Goal: Task Accomplishment & Management: Use online tool/utility

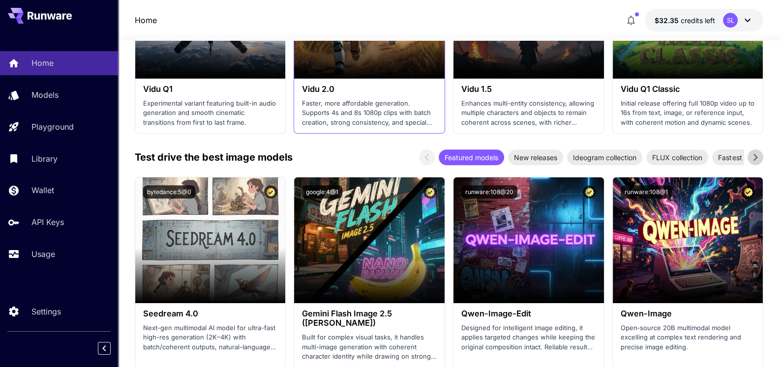
scroll to position [1130, 0]
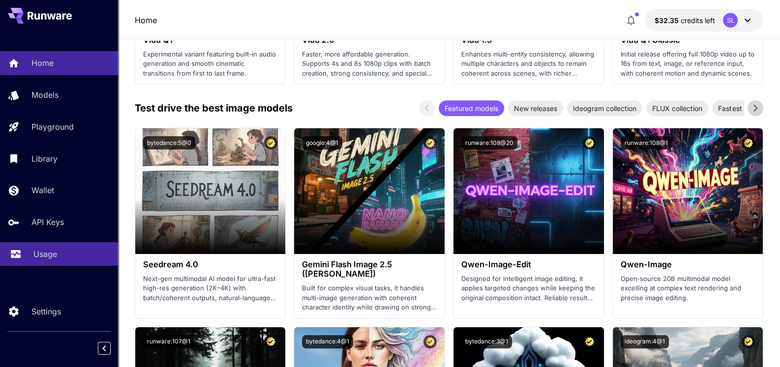
click at [38, 255] on p "Usage" at bounding box center [45, 254] width 24 height 12
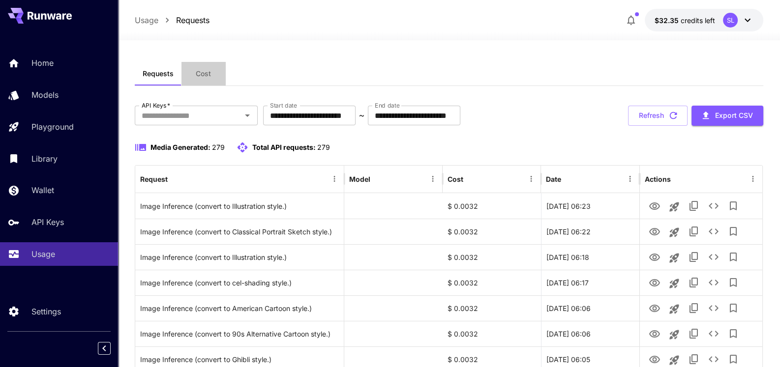
click at [200, 75] on span "Cost" at bounding box center [203, 73] width 15 height 9
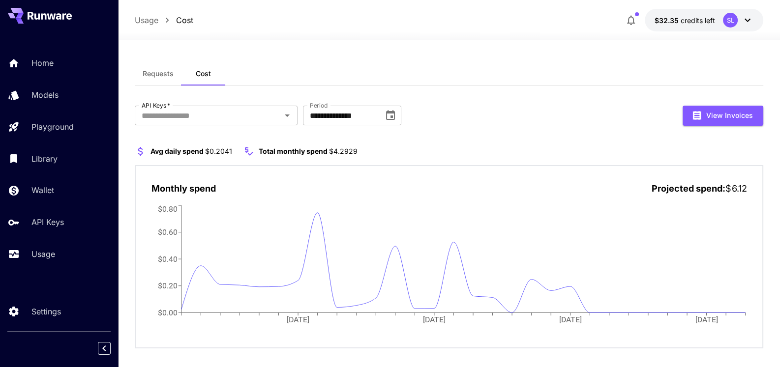
scroll to position [11, 0]
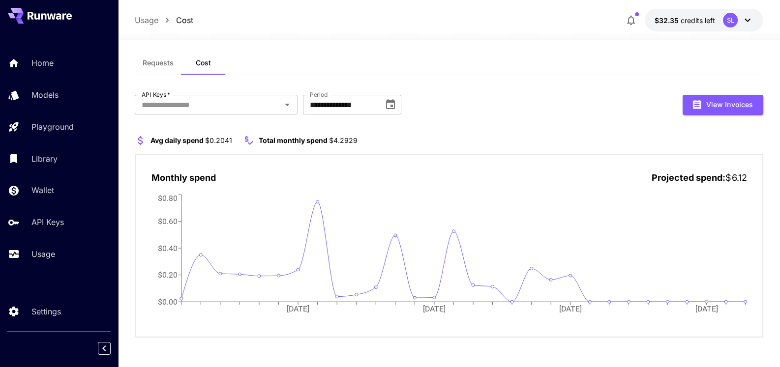
click at [158, 63] on span "Requests" at bounding box center [158, 62] width 31 height 9
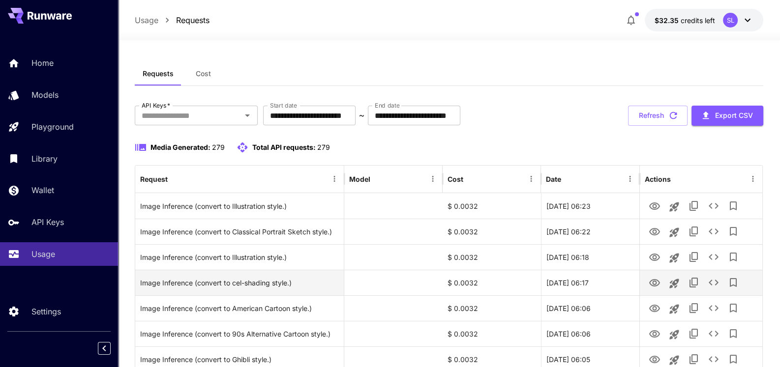
scroll to position [98, 0]
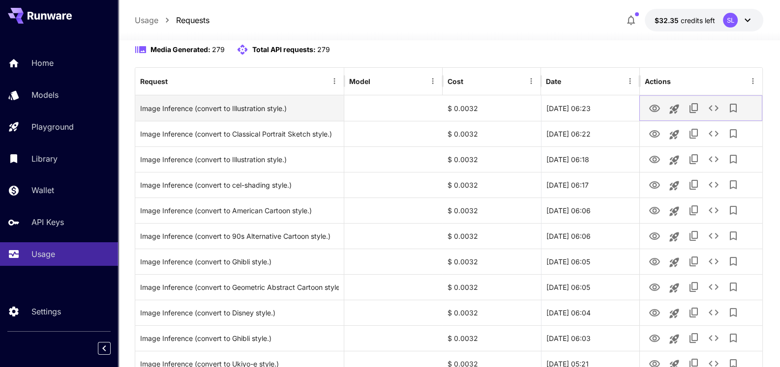
click at [656, 109] on icon "View" at bounding box center [654, 109] width 12 height 12
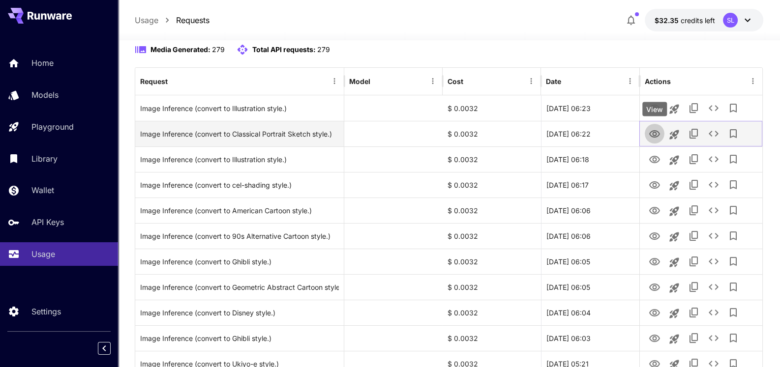
click at [656, 134] on icon "View" at bounding box center [654, 134] width 12 height 12
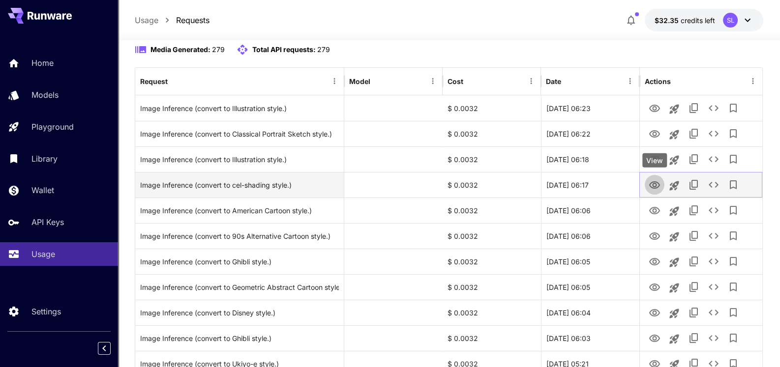
click at [654, 185] on icon "View" at bounding box center [654, 184] width 11 height 7
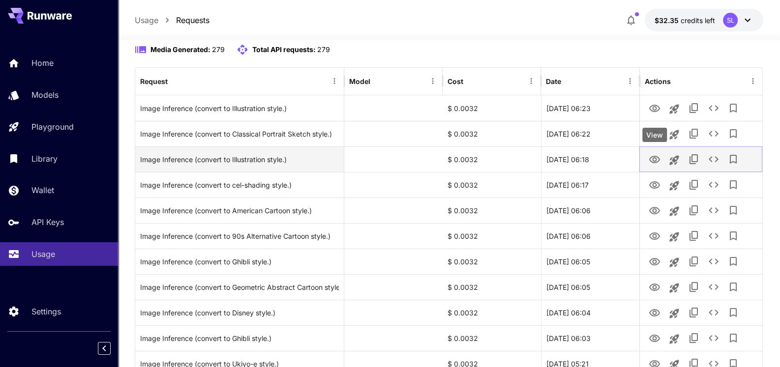
click at [659, 163] on icon "View" at bounding box center [654, 160] width 12 height 12
